Goal: Transaction & Acquisition: Obtain resource

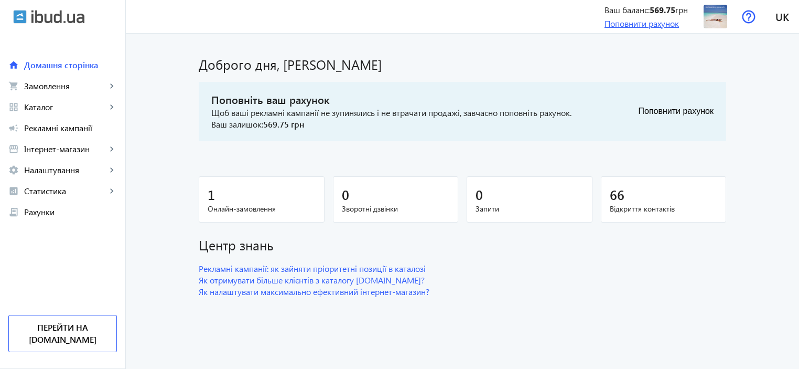
click at [627, 21] on link "Поповнити рахунок" at bounding box center [641, 23] width 74 height 11
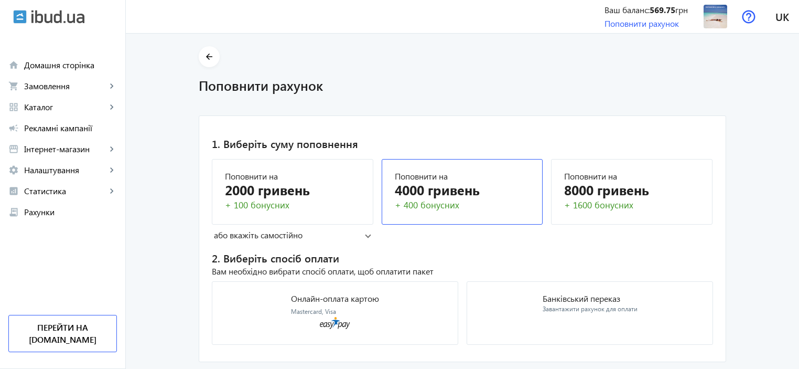
click at [442, 192] on div "4000 гривень" at bounding box center [462, 189] width 135 height 18
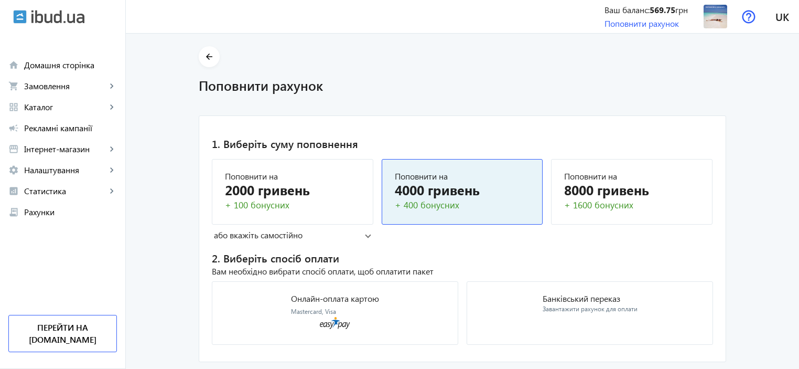
scroll to position [28, 0]
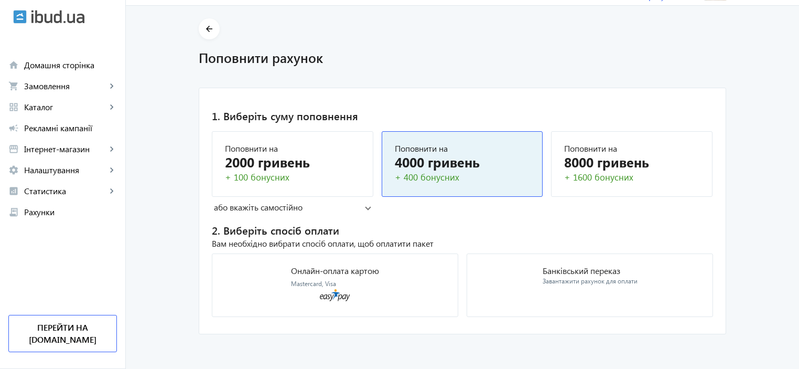
click at [367, 207] on span at bounding box center [368, 207] width 6 height 4
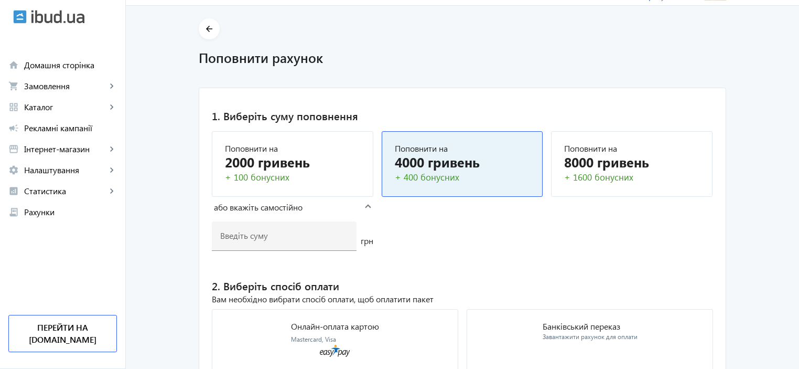
click at [366, 206] on span at bounding box center [368, 207] width 6 height 4
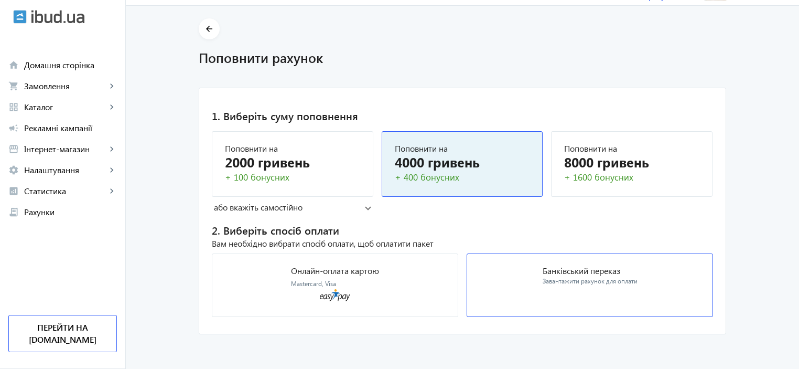
click at [587, 272] on p "Банківський переказ" at bounding box center [590, 270] width 95 height 8
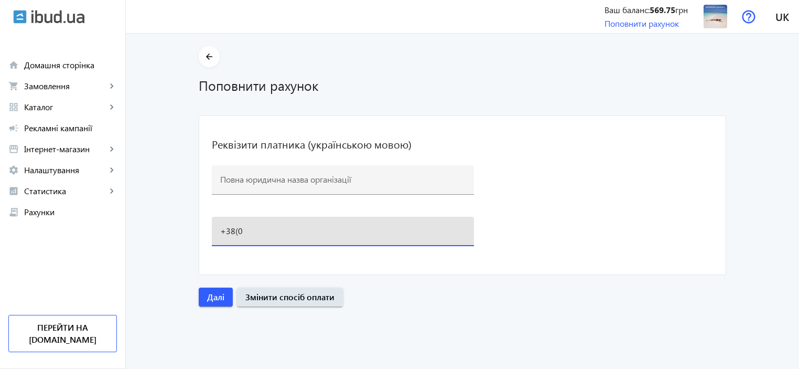
click at [258, 233] on input "+38(0" at bounding box center [342, 230] width 245 height 11
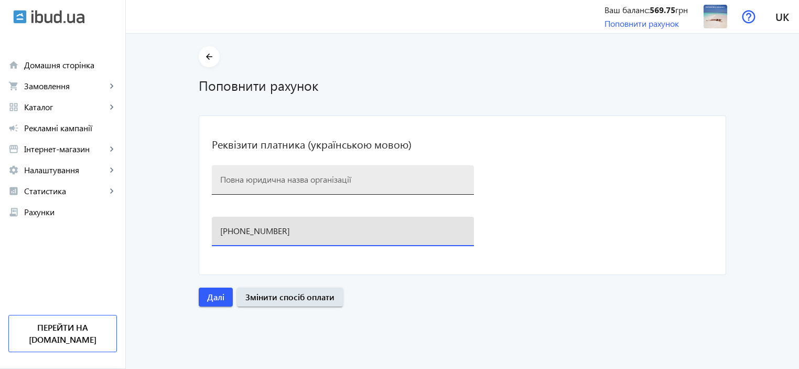
type input "[PHONE_NUMBER]"
click at [230, 180] on input at bounding box center [342, 179] width 245 height 11
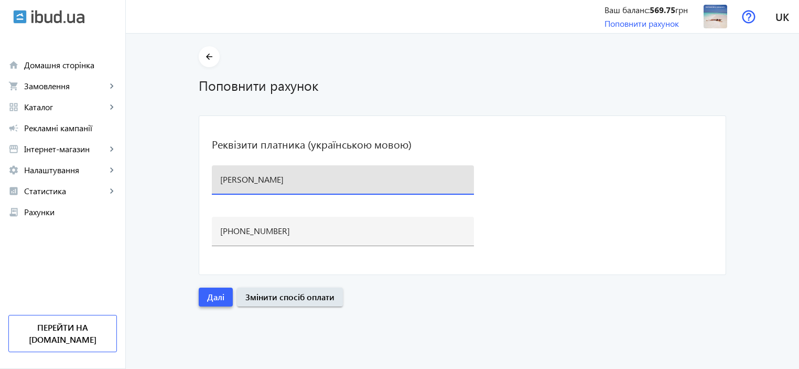
type input "[PERSON_NAME]"
click at [214, 292] on span "Далі" at bounding box center [215, 297] width 17 height 12
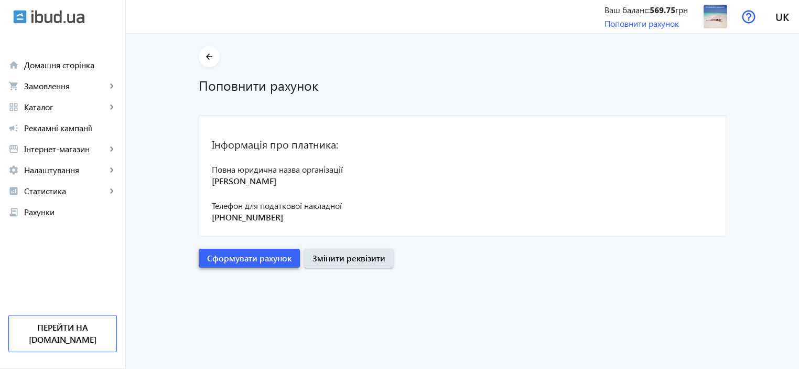
click at [249, 257] on span "Сформувати рахунок" at bounding box center [249, 258] width 84 height 12
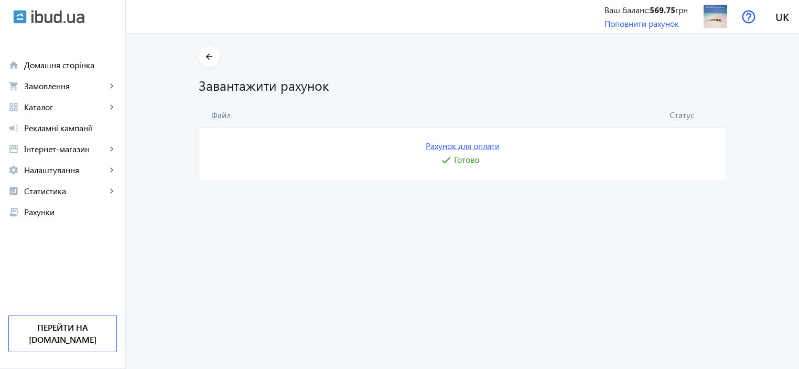
click at [465, 147] on link "Рахунок для оплати" at bounding box center [463, 146] width 74 height 12
